Goal: Information Seeking & Learning: Understand process/instructions

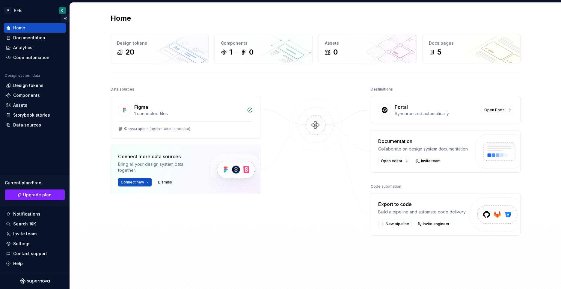
click at [66, 17] on button "Collapse sidebar" at bounding box center [65, 18] width 8 height 8
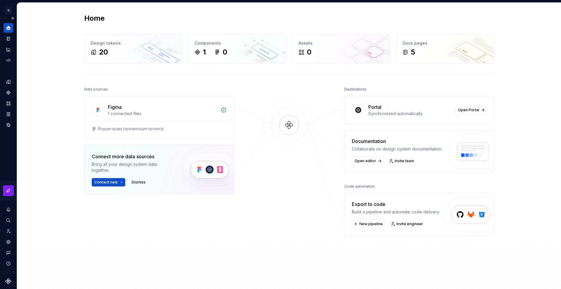
click at [10, 29] on icon "Home" at bounding box center [8, 28] width 4 height 4
click at [12, 17] on button "Expand sidebar" at bounding box center [12, 18] width 8 height 8
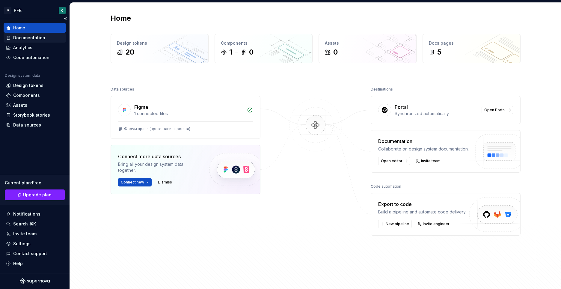
click at [25, 37] on div "Documentation" at bounding box center [29, 38] width 32 height 6
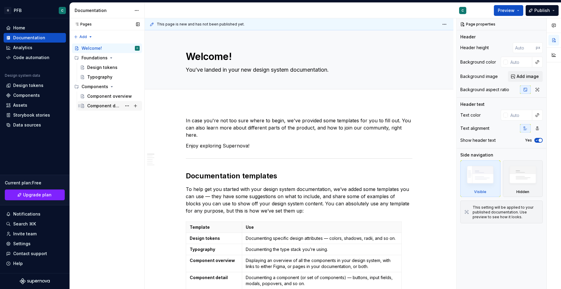
click at [102, 104] on div "Component detail" at bounding box center [104, 106] width 34 height 6
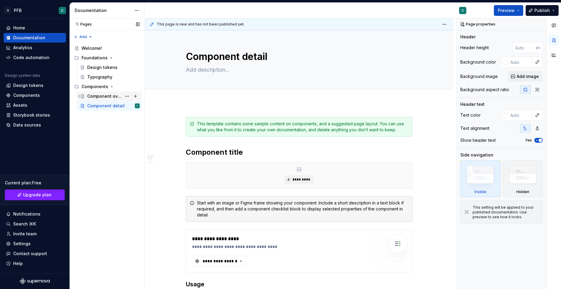
click at [98, 96] on div "Component overview" at bounding box center [104, 96] width 34 height 6
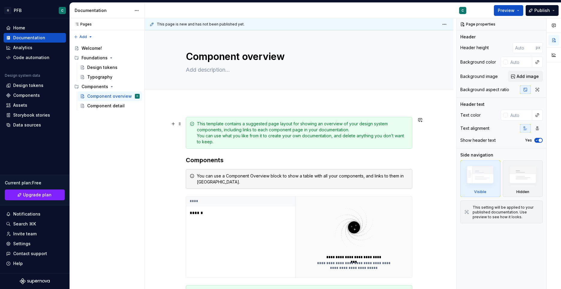
scroll to position [60, 0]
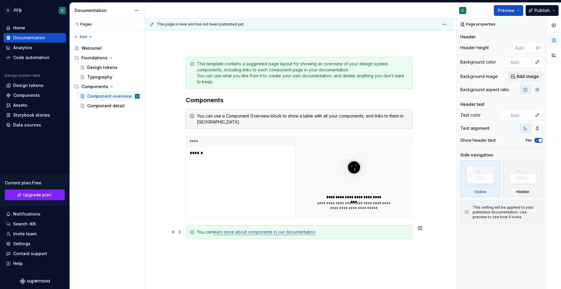
click at [273, 232] on link "learn more about components in our documentation" at bounding box center [264, 231] width 102 height 5
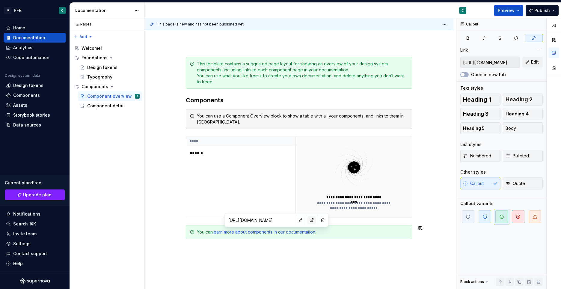
click at [307, 219] on button "button" at bounding box center [311, 220] width 8 height 8
type textarea "*"
click at [20, 243] on div "Settings" at bounding box center [21, 244] width 17 height 6
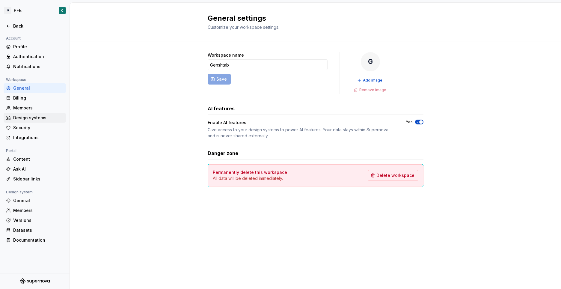
click at [24, 118] on div "Design systems" at bounding box center [38, 118] width 50 height 6
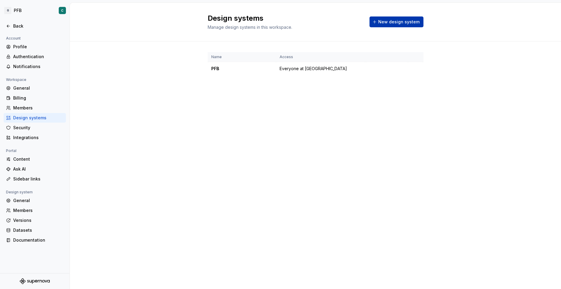
click at [391, 20] on span "New design system" at bounding box center [398, 22] width 41 height 6
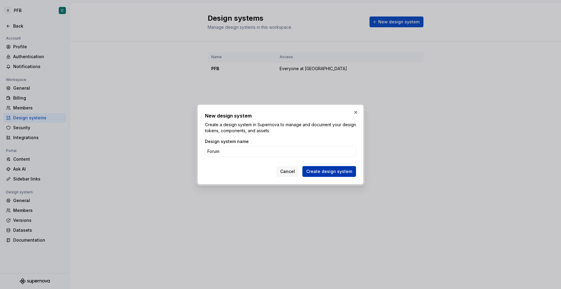
type input "Forum"
click at [323, 170] on span "Create design system" at bounding box center [329, 171] width 46 height 6
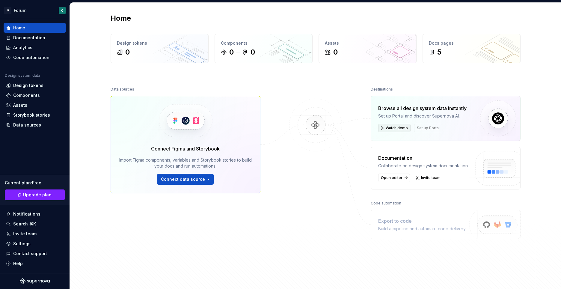
click at [396, 126] on span "Watch demo" at bounding box center [397, 128] width 22 height 5
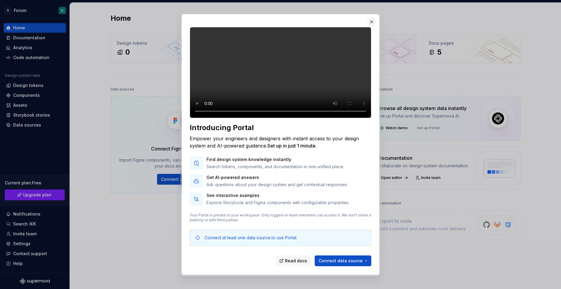
click at [372, 21] on button "button" at bounding box center [371, 22] width 8 height 8
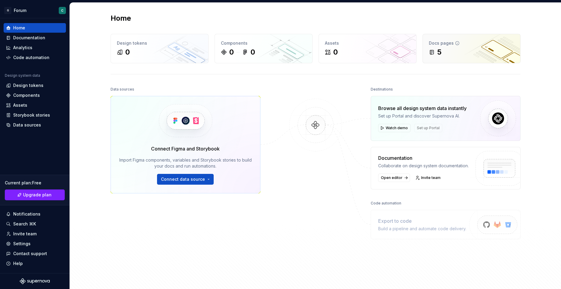
click at [447, 49] on div "5" at bounding box center [471, 52] width 85 height 10
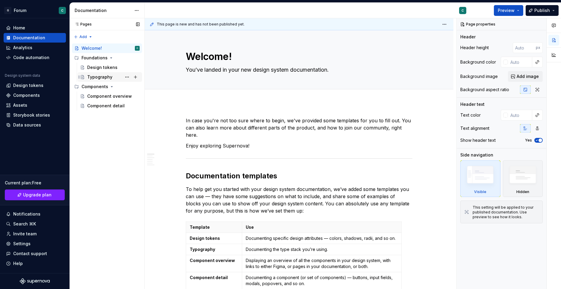
click at [97, 77] on div "Typography" at bounding box center [99, 77] width 25 height 6
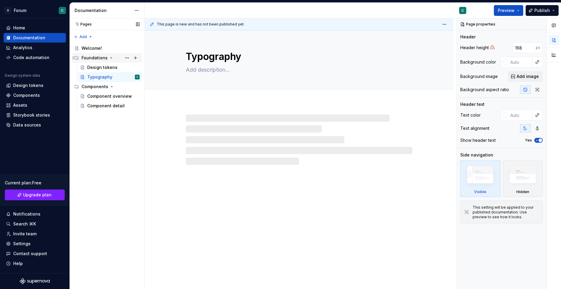
click at [97, 62] on div "Foundations" at bounding box center [110, 58] width 58 height 8
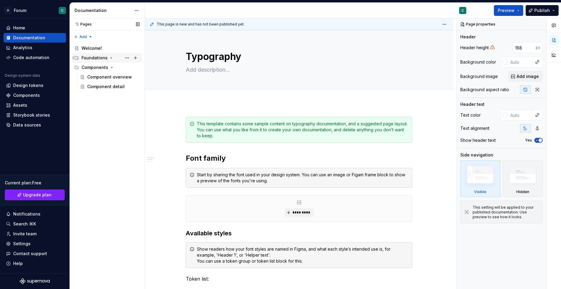
click at [96, 59] on div "Foundations" at bounding box center [94, 58] width 26 height 6
click at [94, 66] on div "Design tokens" at bounding box center [102, 67] width 30 height 6
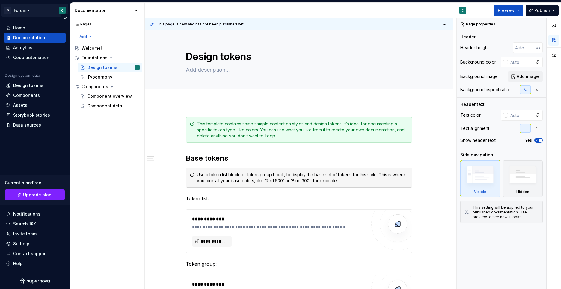
click at [28, 10] on html "G Forum C Home Documentation Analytics Code automation Design system data Desig…" at bounding box center [280, 144] width 561 height 289
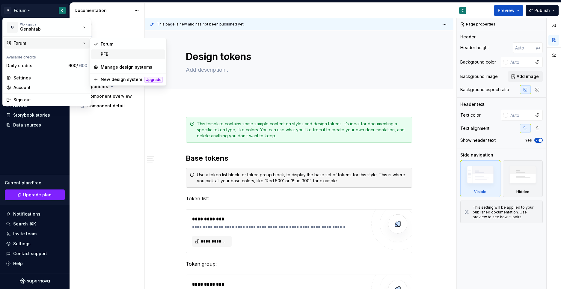
click at [116, 53] on div "PFB" at bounding box center [132, 54] width 62 height 6
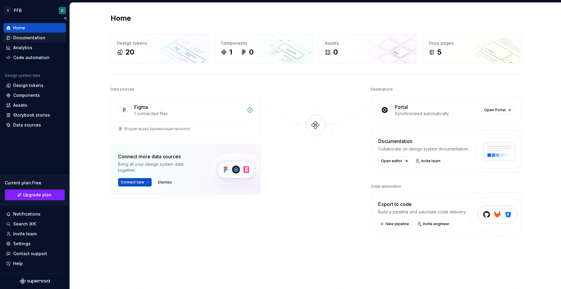
click at [32, 37] on div "Documentation" at bounding box center [29, 38] width 32 height 6
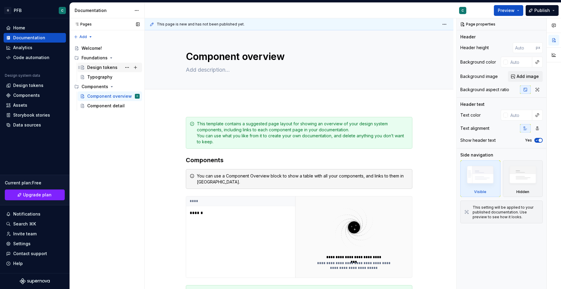
click at [95, 67] on div "Design tokens" at bounding box center [102, 67] width 30 height 6
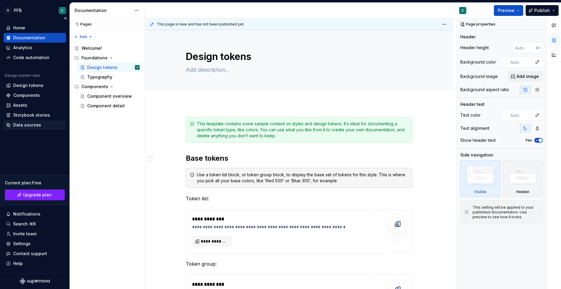
type textarea "*"
click at [22, 123] on div "Data sources" at bounding box center [27, 125] width 28 height 6
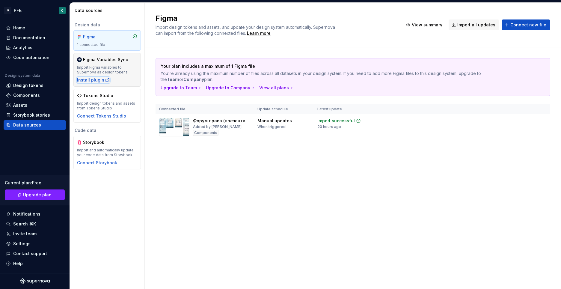
click at [91, 81] on div "Install plugin" at bounding box center [93, 80] width 33 height 6
click at [86, 78] on div "Install plugin" at bounding box center [93, 80] width 33 height 6
